Goal: Task Accomplishment & Management: Manage account settings

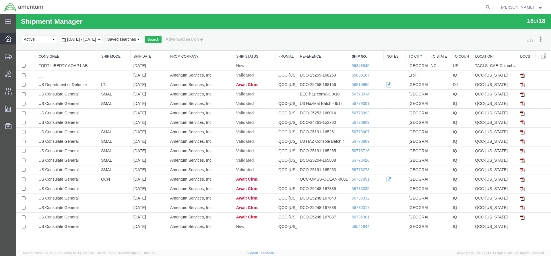
click at [5, 35] on div at bounding box center [8, 38] width 16 height 11
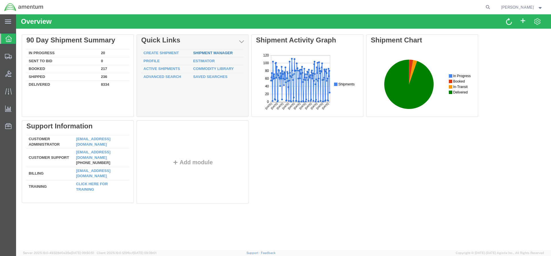
click at [206, 53] on link "Shipment Manager" at bounding box center [213, 53] width 40 height 4
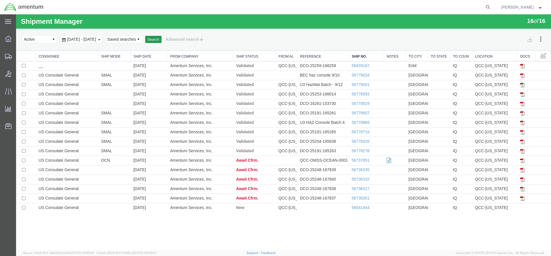
click at [162, 39] on button "Search" at bounding box center [153, 39] width 16 height 7
click at [162, 40] on button "Search" at bounding box center [153, 39] width 16 height 7
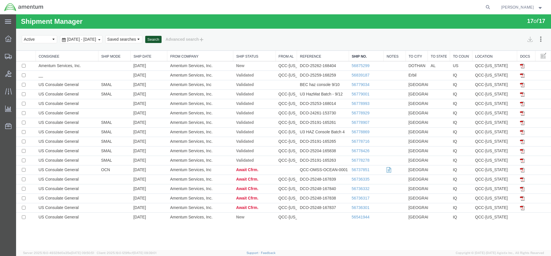
click at [162, 40] on button "Search" at bounding box center [153, 39] width 16 height 7
click at [356, 64] on link "56875299" at bounding box center [361, 65] width 18 height 5
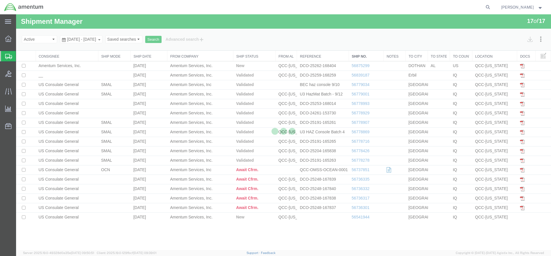
select select "42668"
select select "42706"
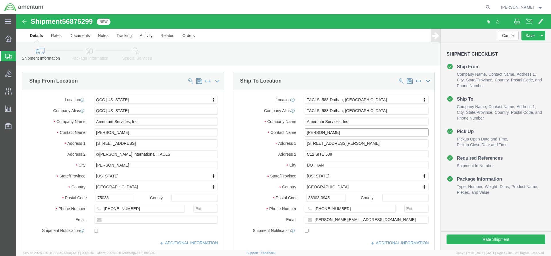
drag, startPoint x: 317, startPoint y: 119, endPoint x: 285, endPoint y: 120, distance: 31.9
click div "[PERSON_NAME]"
type input "[PERSON_NAME]"
type input "[STREET_ADDRESS][PERSON_NAME]"
select select
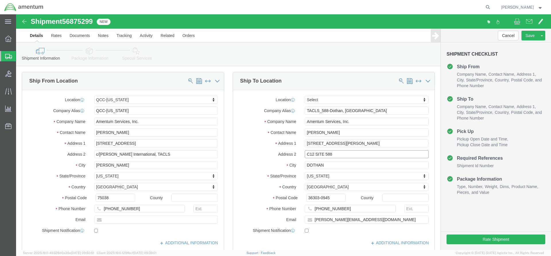
drag, startPoint x: 318, startPoint y: 139, endPoint x: 285, endPoint y: 137, distance: 32.5
click div "C12 SITE 588"
drag, startPoint x: 337, startPoint y: 107, endPoint x: 287, endPoint y: 109, distance: 49.7
click input "Amentum Services, Inc."
drag, startPoint x: 300, startPoint y: 106, endPoint x: 288, endPoint y: 104, distance: 12.9
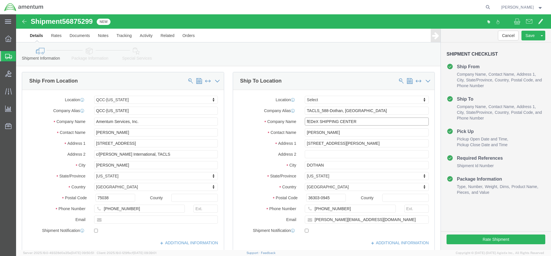
click input "fEDeX SHIPPING CENTER"
type input "FEDEX SHIPPING CENTER"
drag, startPoint x: 312, startPoint y: 185, endPoint x: 285, endPoint y: 181, distance: 27.6
click div "36303-0945"
type input "36303"
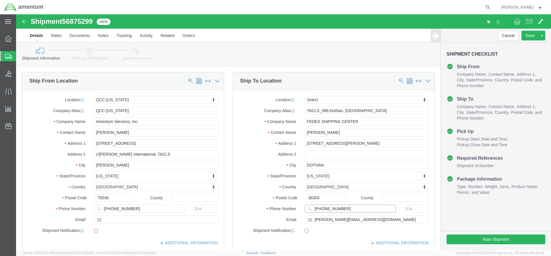
drag, startPoint x: 324, startPoint y: 195, endPoint x: 295, endPoint y: 193, distance: 28.5
click input "[PHONE_NUMBER]"
type input "[PHONE_NUMBER]"
drag, startPoint x: 321, startPoint y: 205, endPoint x: 297, endPoint y: 205, distance: 24.7
click input "[PERSON_NAME][EMAIL_ADDRESS][DOMAIN_NAME]"
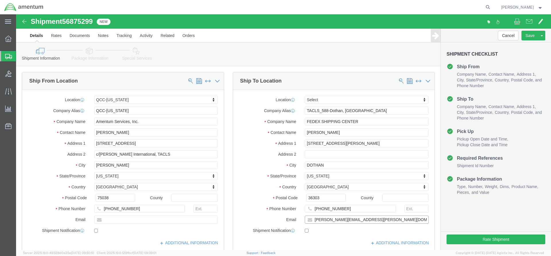
type input "[PERSON_NAME][EMAIL_ADDRESS][PERSON_NAME][DOMAIN_NAME]"
checkbox input "true"
click icon
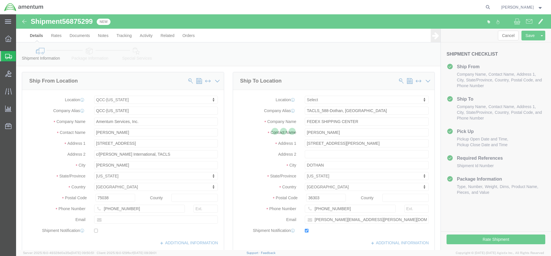
select select
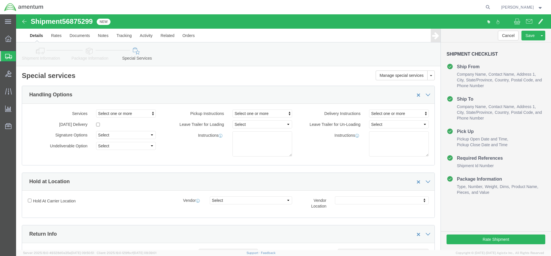
select select "DEPARTMENT"
click label
click input "checkbox"
checkbox input "true"
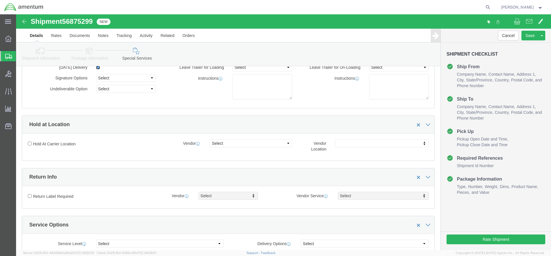
scroll to position [57, 0]
click input "Hold At Carrier Location"
checkbox input "true"
click button "Rate Shipment"
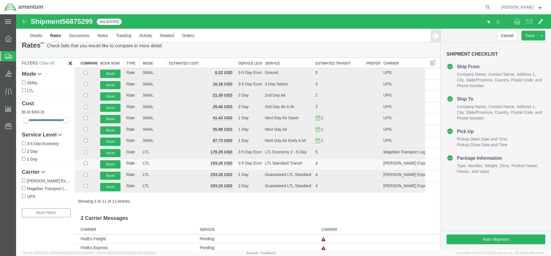
scroll to position [0, 0]
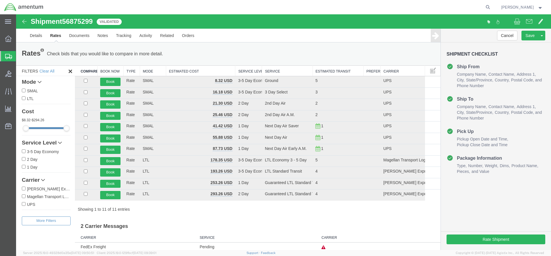
click at [21, 19] on img at bounding box center [24, 21] width 7 height 7
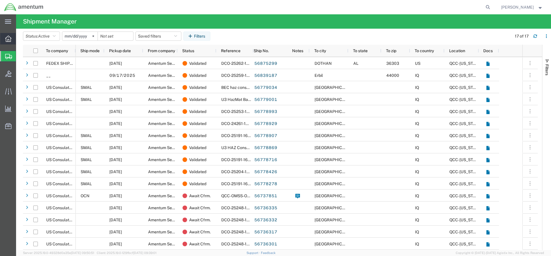
click at [6, 38] on icon at bounding box center [8, 39] width 6 height 6
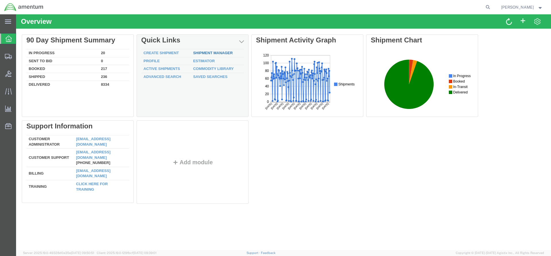
click at [200, 53] on link "Shipment Manager" at bounding box center [213, 53] width 40 height 4
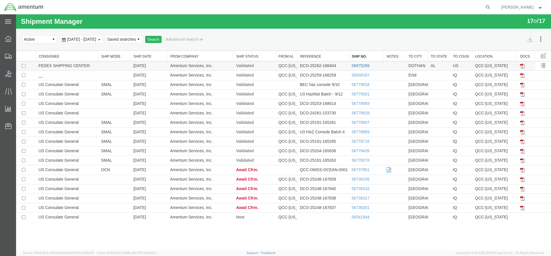
click at [359, 67] on link "56875299" at bounding box center [361, 65] width 18 height 5
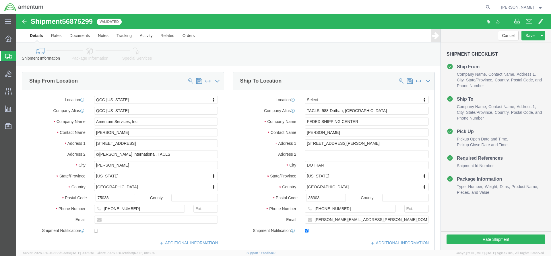
select select "42668"
select select
click link "Special Services"
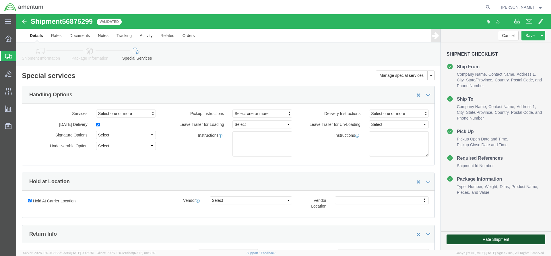
click button "Rate Shipment"
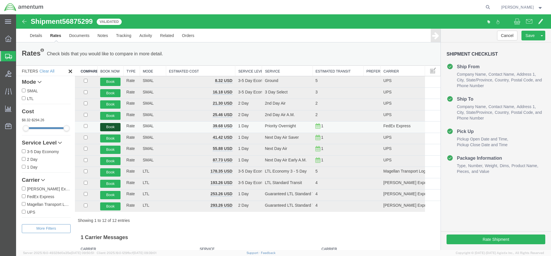
click at [110, 128] on button "Book" at bounding box center [110, 127] width 20 height 8
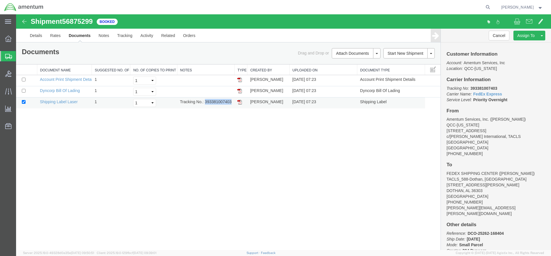
drag, startPoint x: 204, startPoint y: 101, endPoint x: 230, endPoint y: 101, distance: 26.1
click at [231, 103] on td "Tracking No.: 393381007403" at bounding box center [205, 103] width 57 height 11
copy td "393381007403"
click at [240, 103] on img at bounding box center [239, 102] width 5 height 5
click at [11, 36] on div at bounding box center [8, 38] width 16 height 11
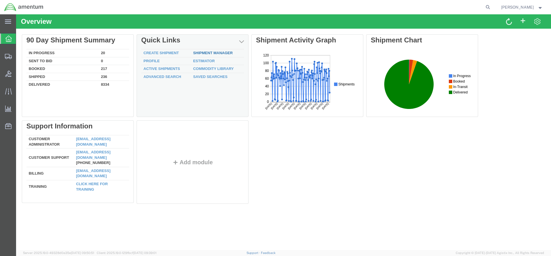
click at [199, 53] on link "Shipment Manager" at bounding box center [213, 53] width 40 height 4
